Goal: Information Seeking & Learning: Learn about a topic

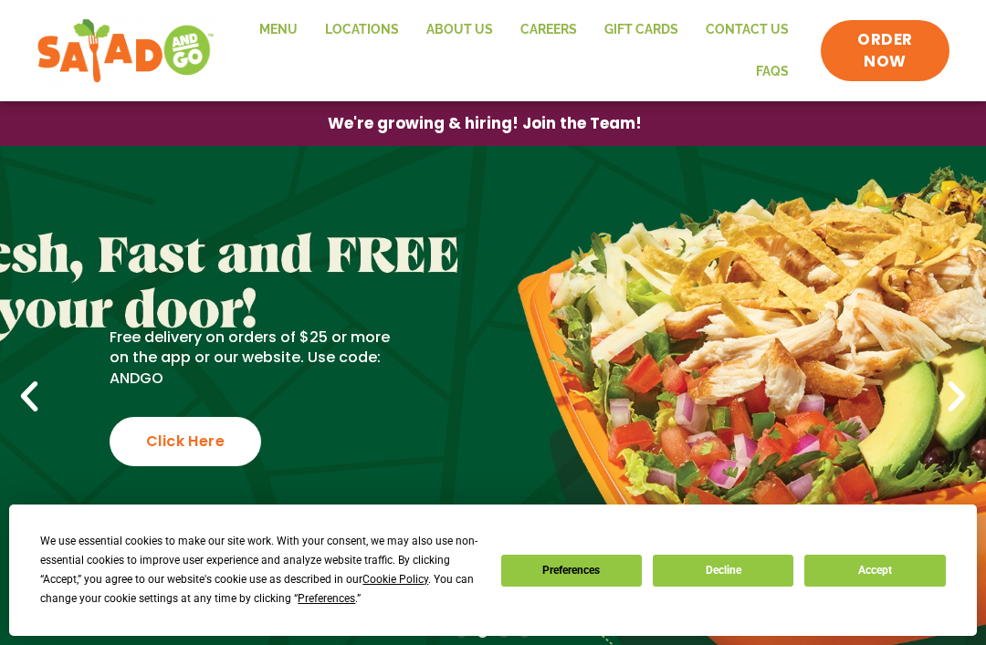
click at [320, 20] on link "Locations" at bounding box center [361, 30] width 101 height 42
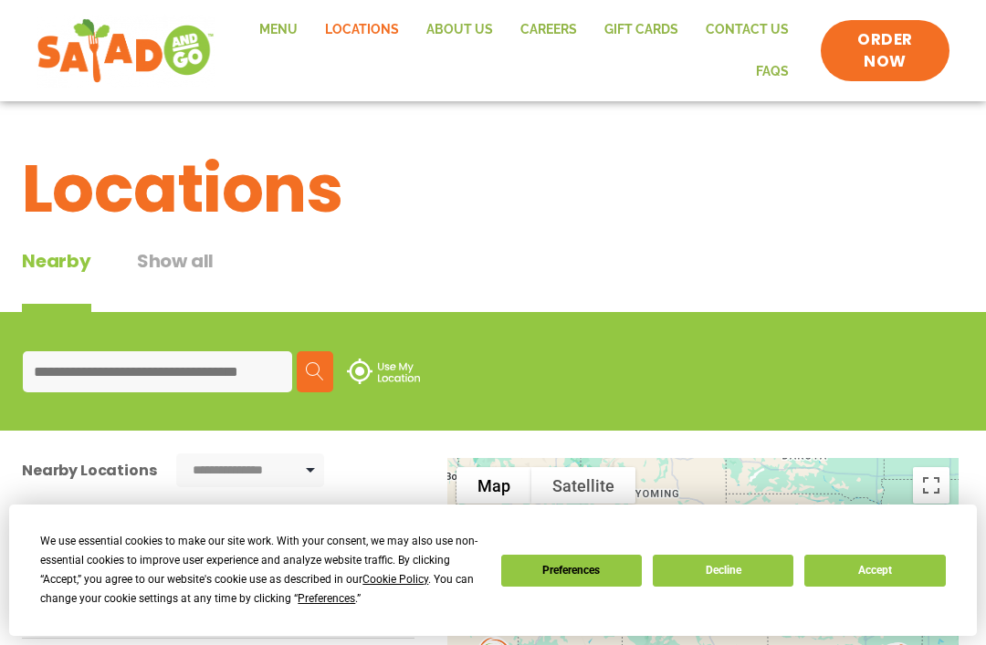
click at [278, 22] on link "Menu" at bounding box center [279, 30] width 66 height 42
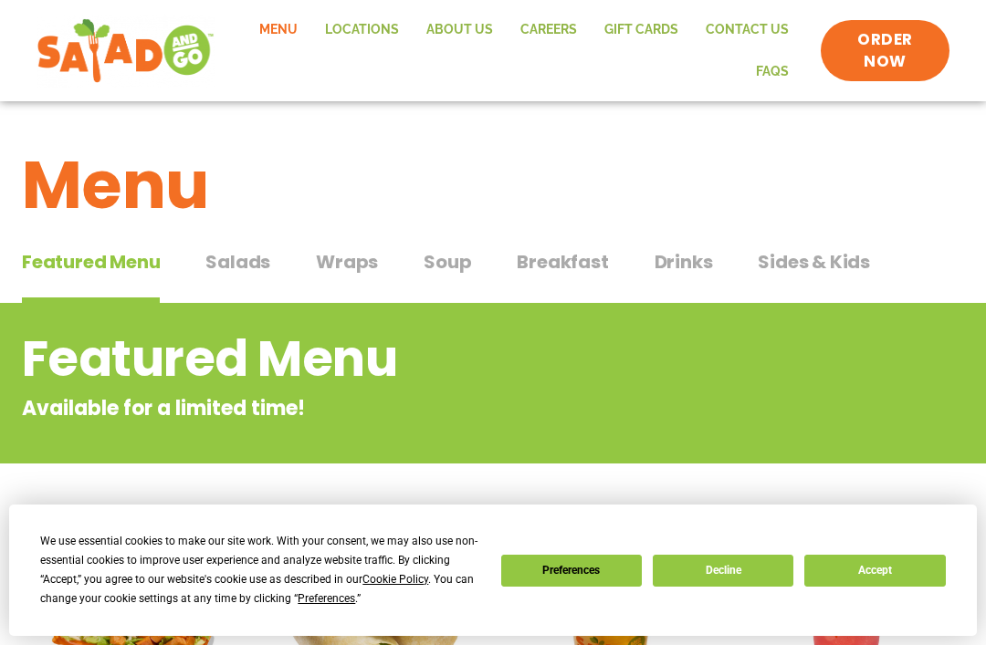
click at [219, 274] on span "Salads" at bounding box center [237, 261] width 65 height 27
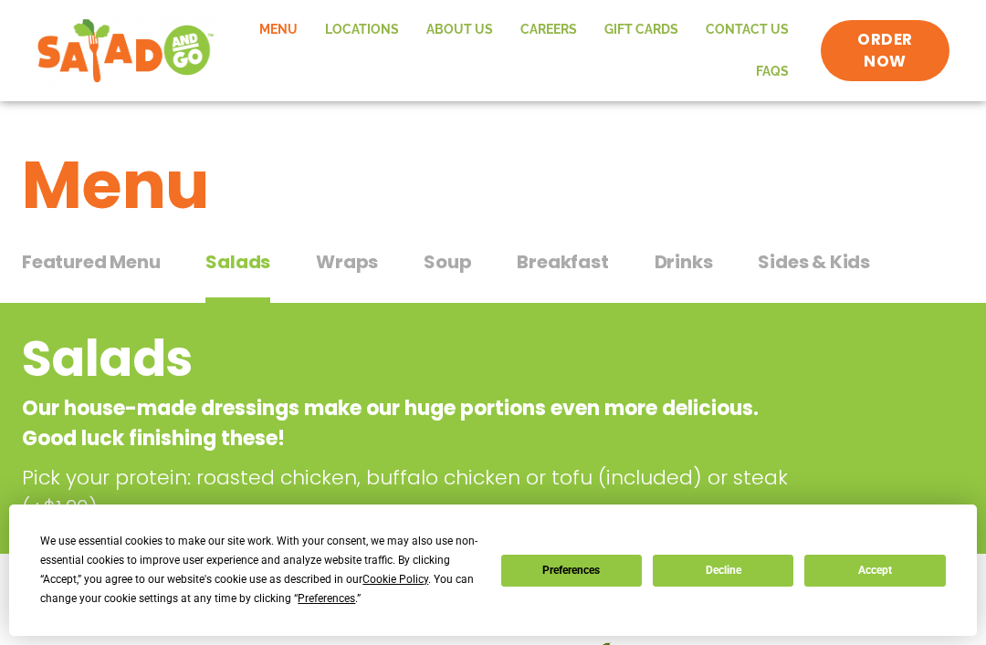
click at [760, 560] on button "Decline" at bounding box center [723, 571] width 141 height 32
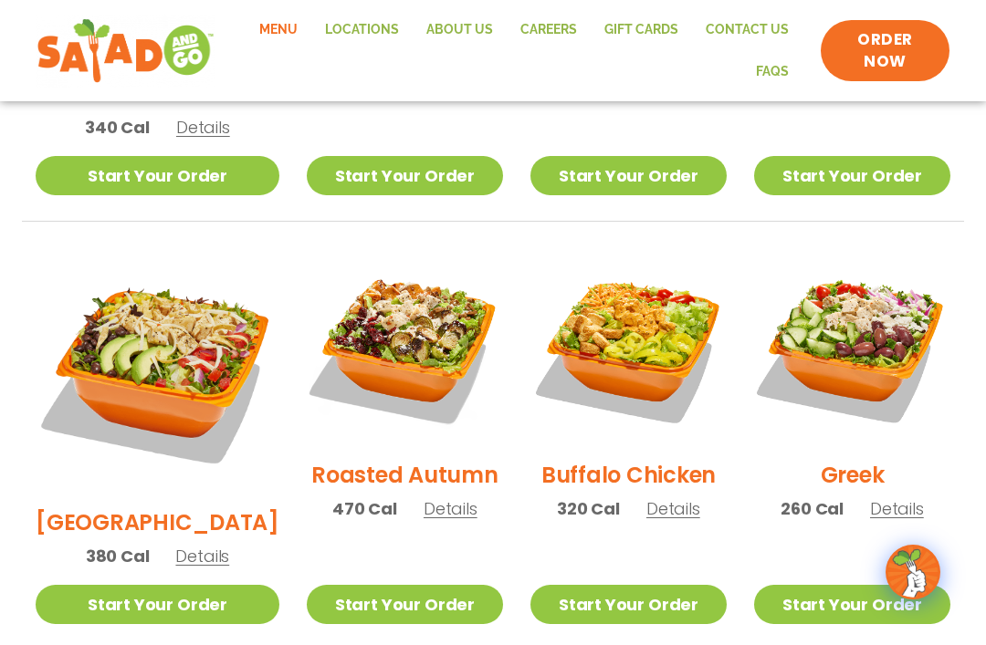
scroll to position [825, 0]
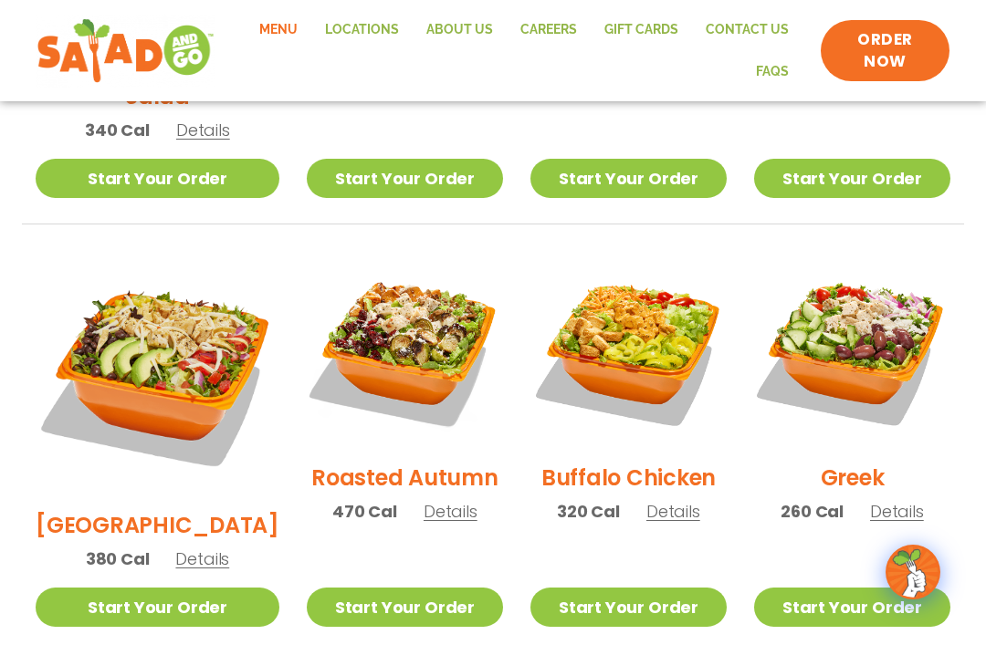
click at [180, 548] on span "Details" at bounding box center [202, 559] width 54 height 23
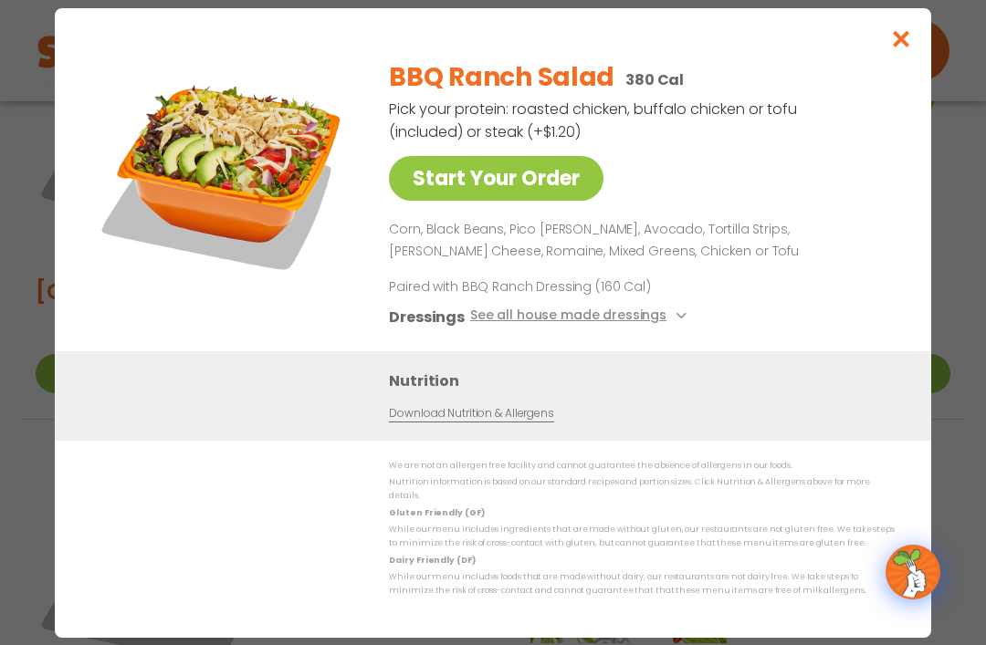
scroll to position [1061, 0]
